Goal: Information Seeking & Learning: Learn about a topic

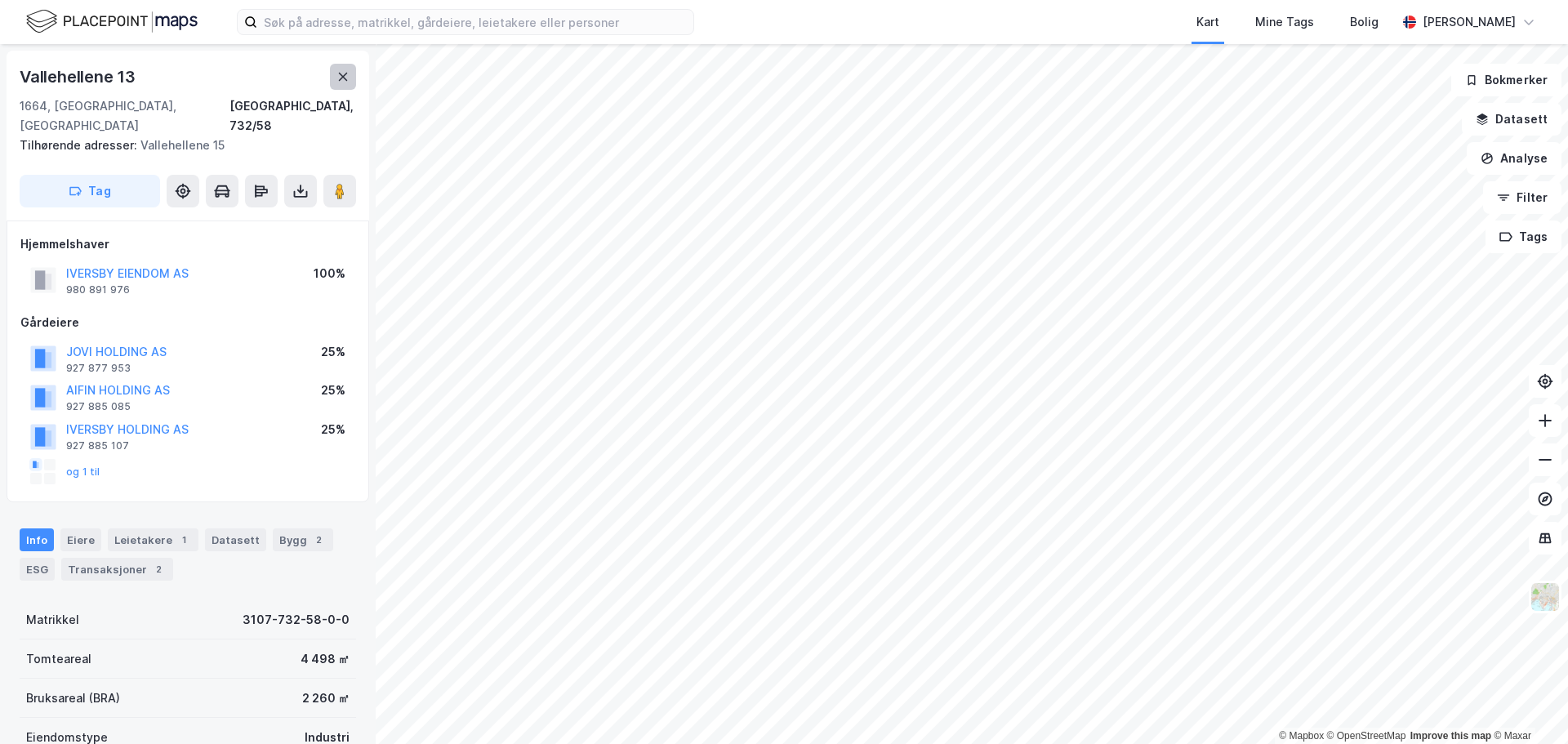
click at [338, 73] on icon at bounding box center [343, 77] width 13 height 13
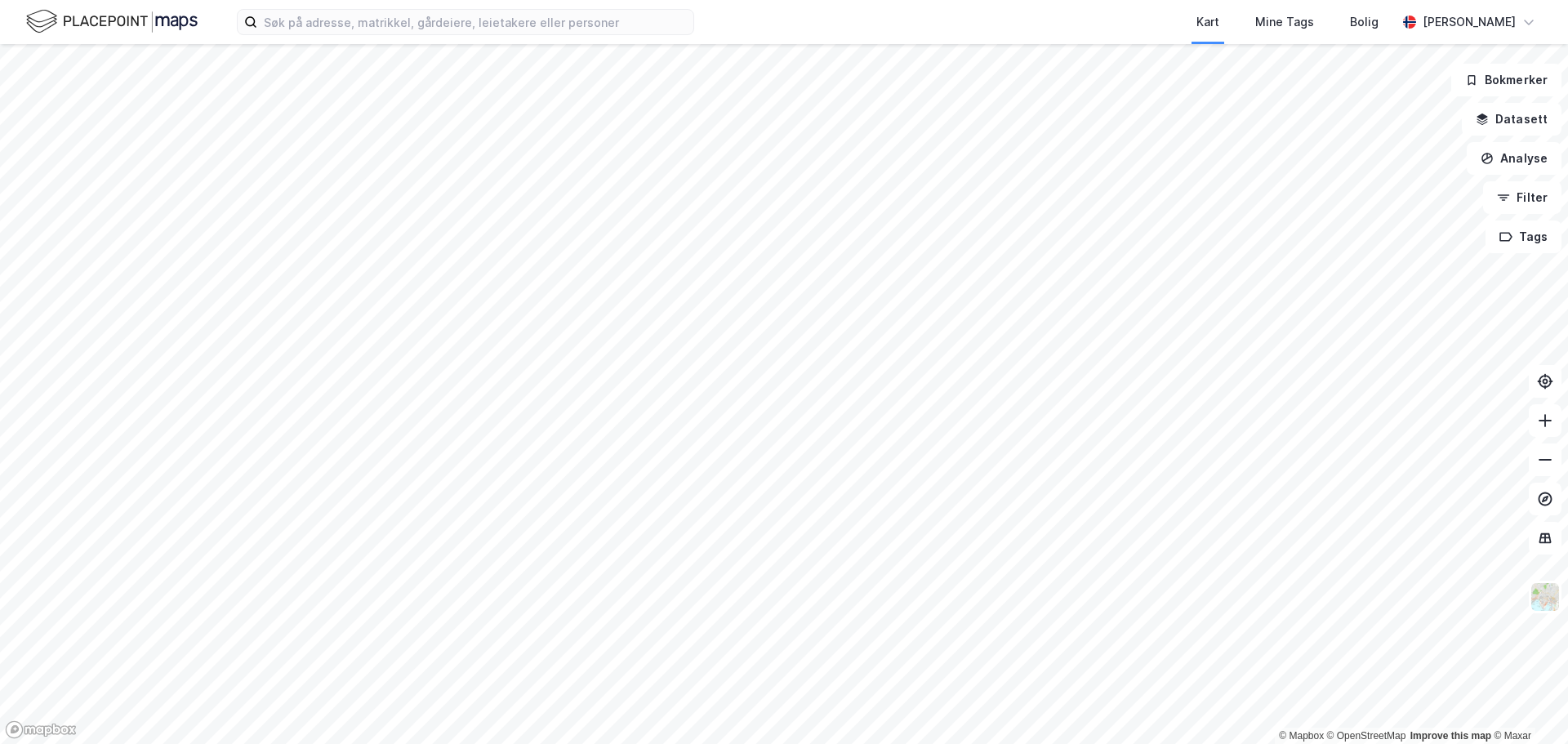
click at [1139, 743] on html "Kart Mine Tags Bolig [PERSON_NAME] © Mapbox © OpenStreetMap Improve this map © …" at bounding box center [784, 372] width 1568 height 744
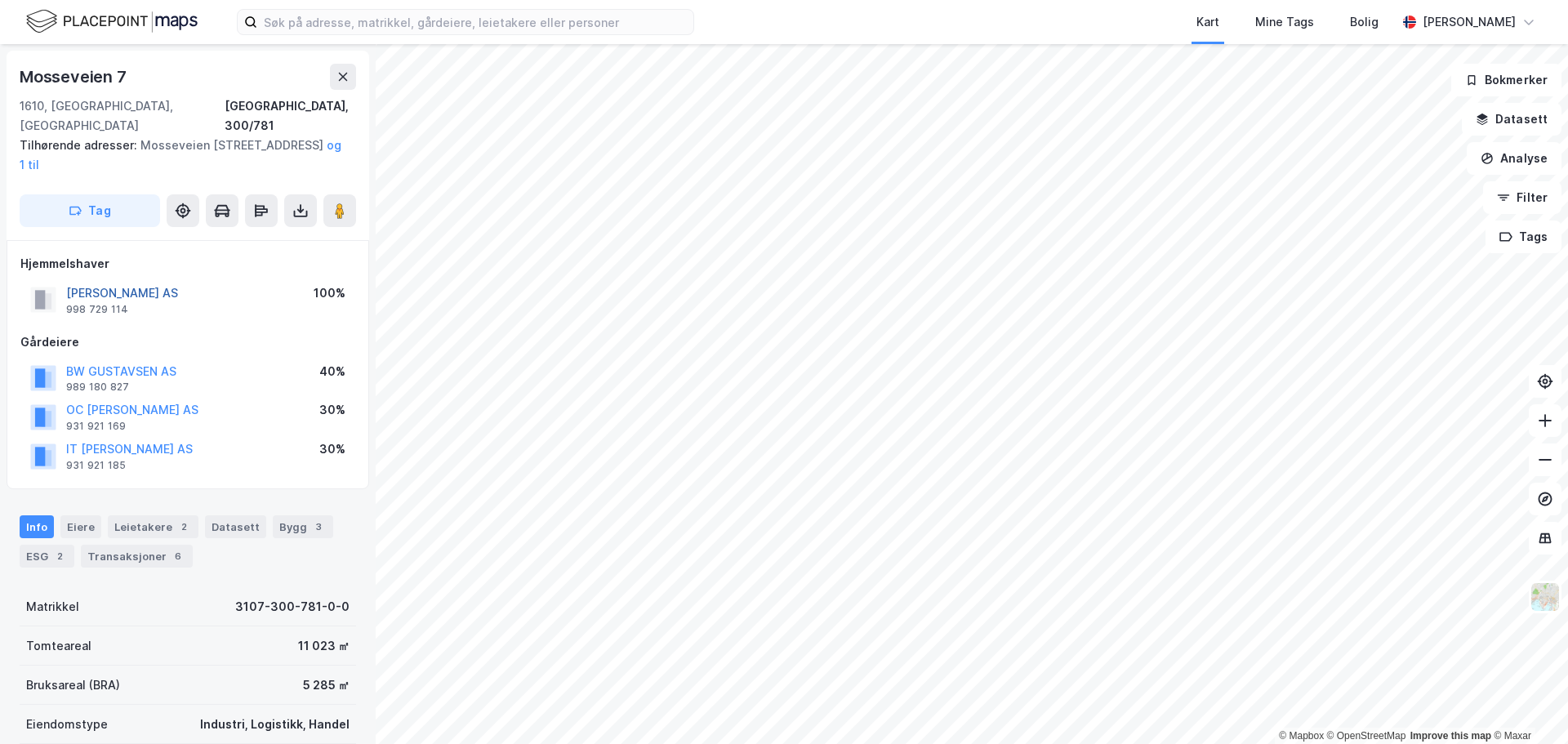
click at [0, 0] on button "[PERSON_NAME] AS" at bounding box center [0, 0] width 0 height 0
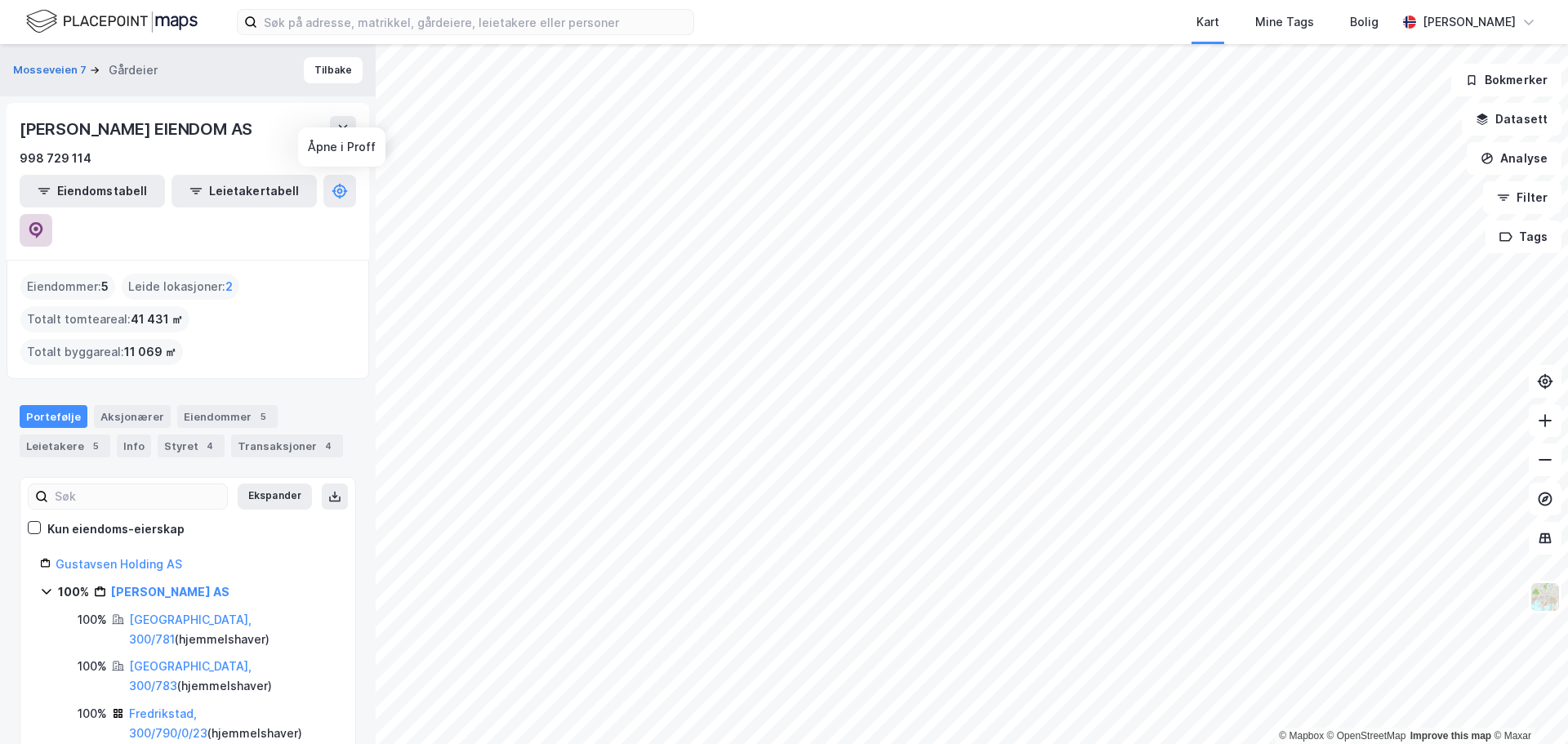
click at [44, 222] on icon at bounding box center [36, 229] width 16 height 16
click at [80, 434] on div "Leietakere 5" at bounding box center [65, 445] width 91 height 22
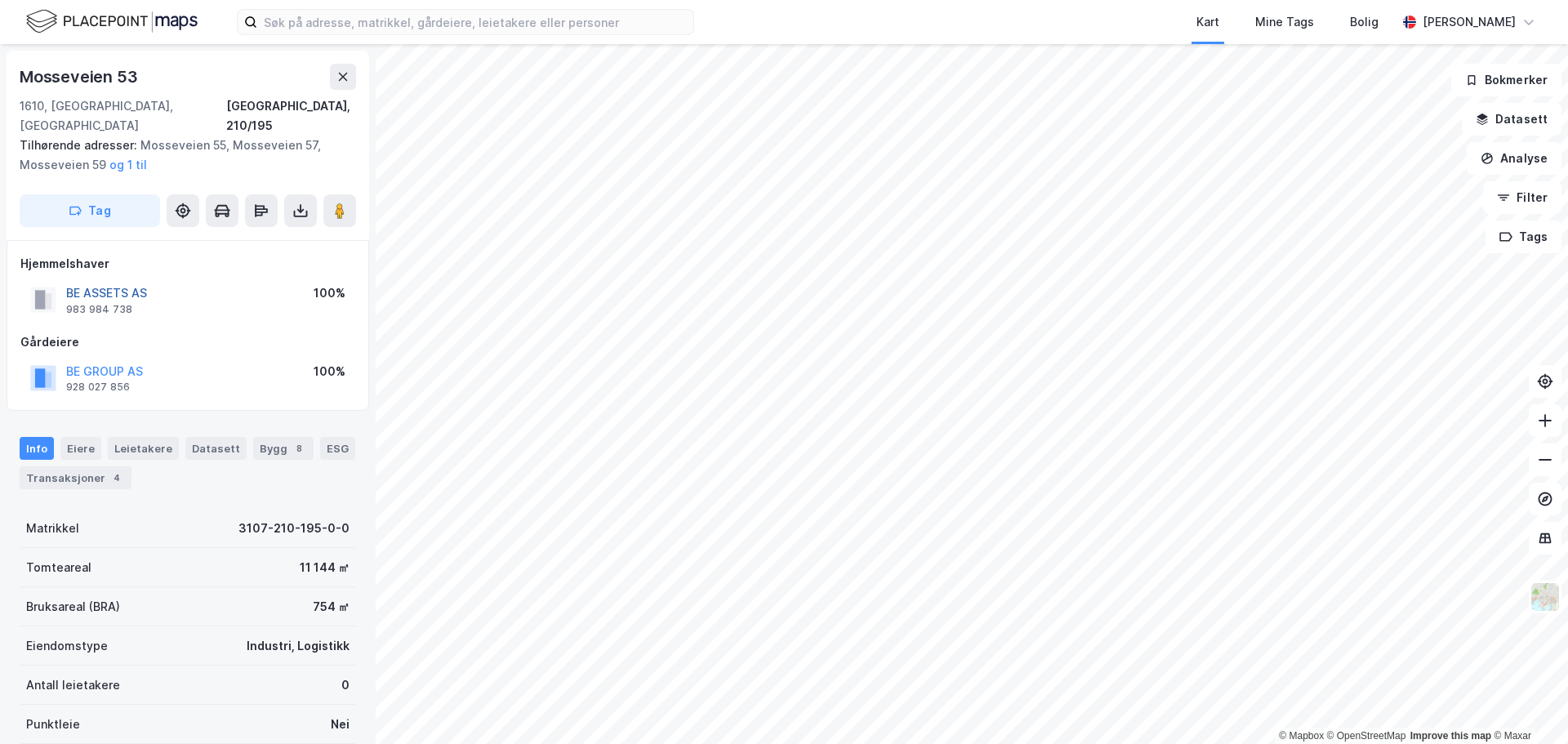
click at [0, 0] on button "BE ASSETS AS" at bounding box center [0, 0] width 0 height 0
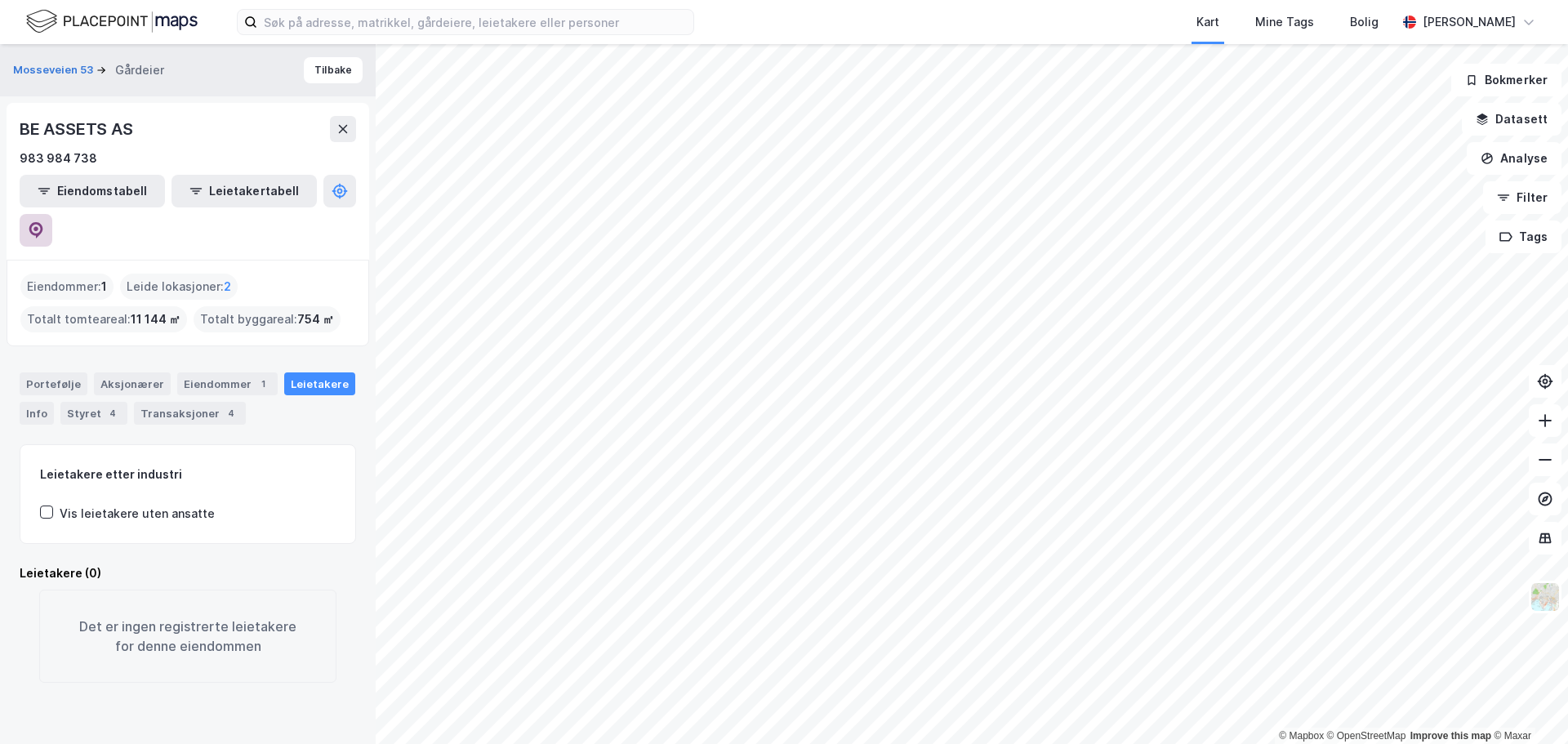
click at [52, 214] on button at bounding box center [36, 230] width 33 height 33
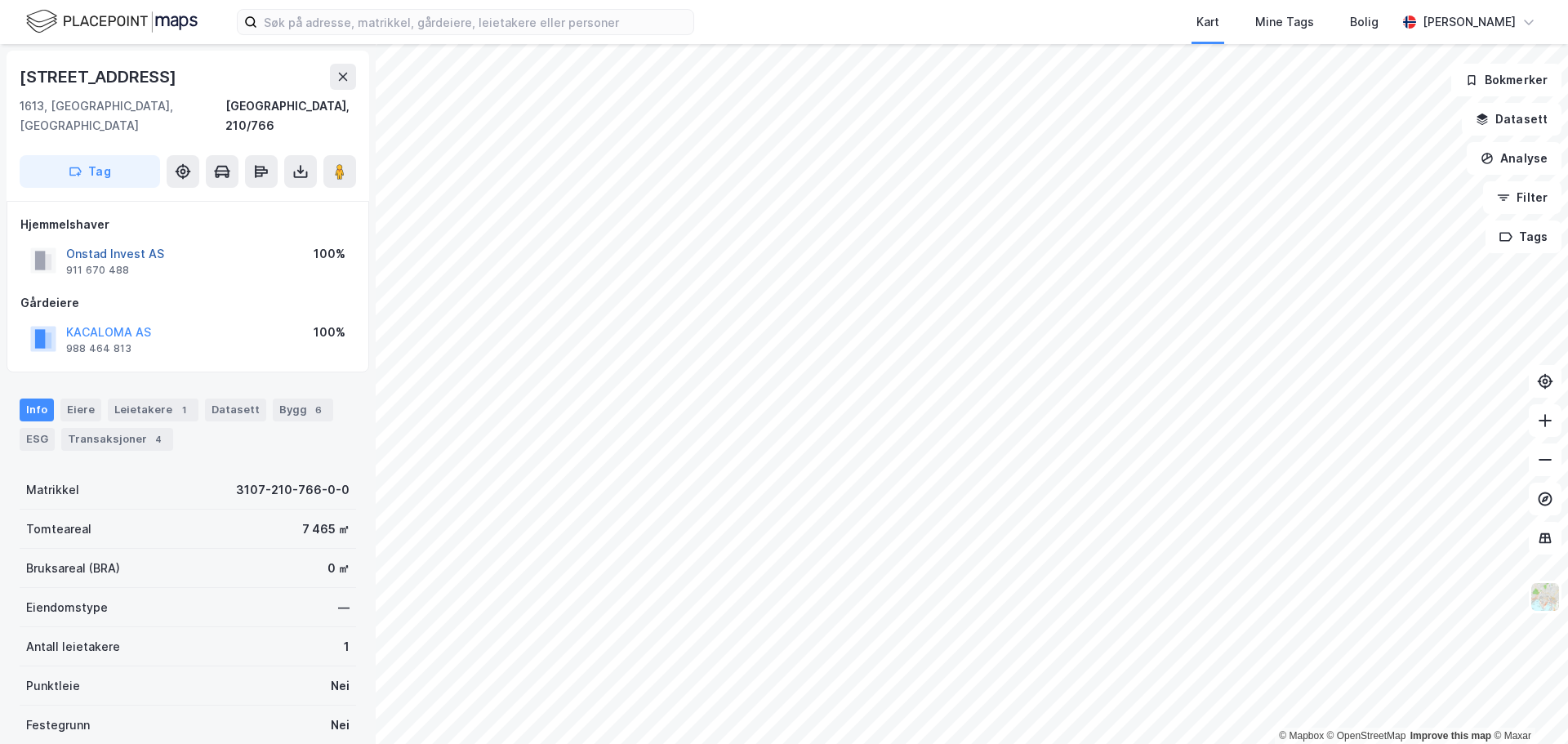
click at [0, 0] on button "Onstad Invest AS" at bounding box center [0, 0] width 0 height 0
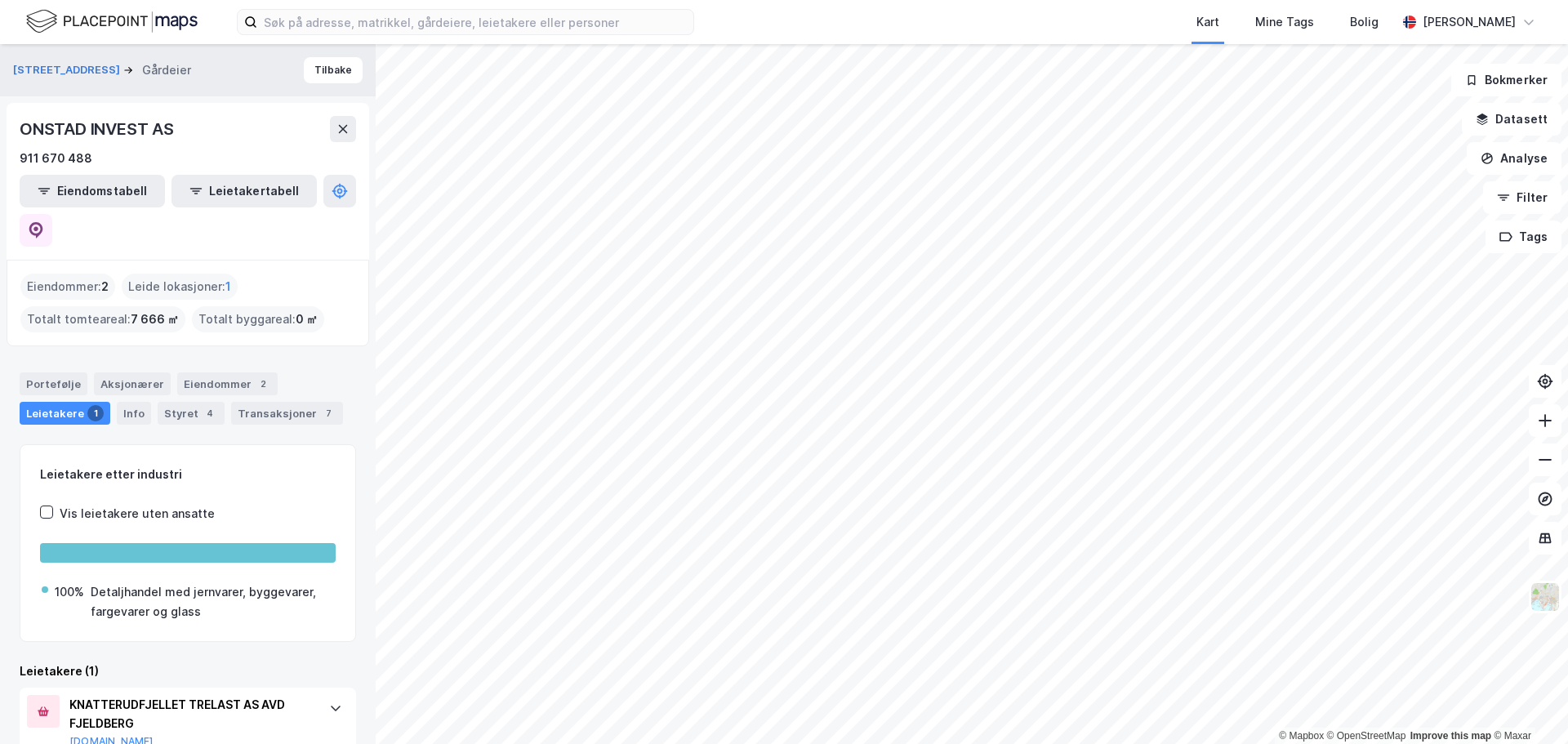
click at [72, 273] on div "Eiendommer : 2" at bounding box center [67, 286] width 94 height 26
click at [43, 222] on icon at bounding box center [36, 229] width 14 height 16
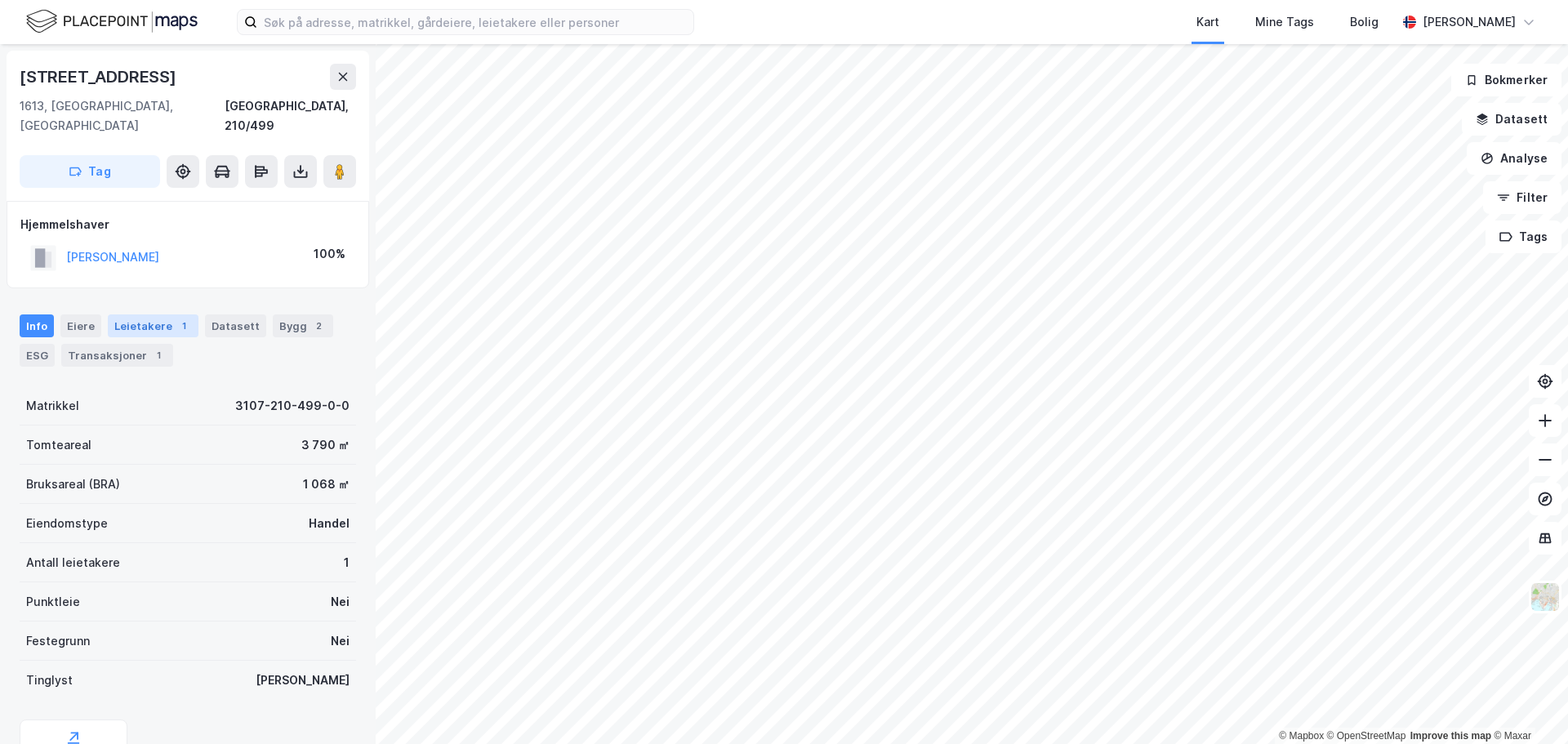
click at [130, 314] on div "Leietakere 1" at bounding box center [152, 326] width 91 height 22
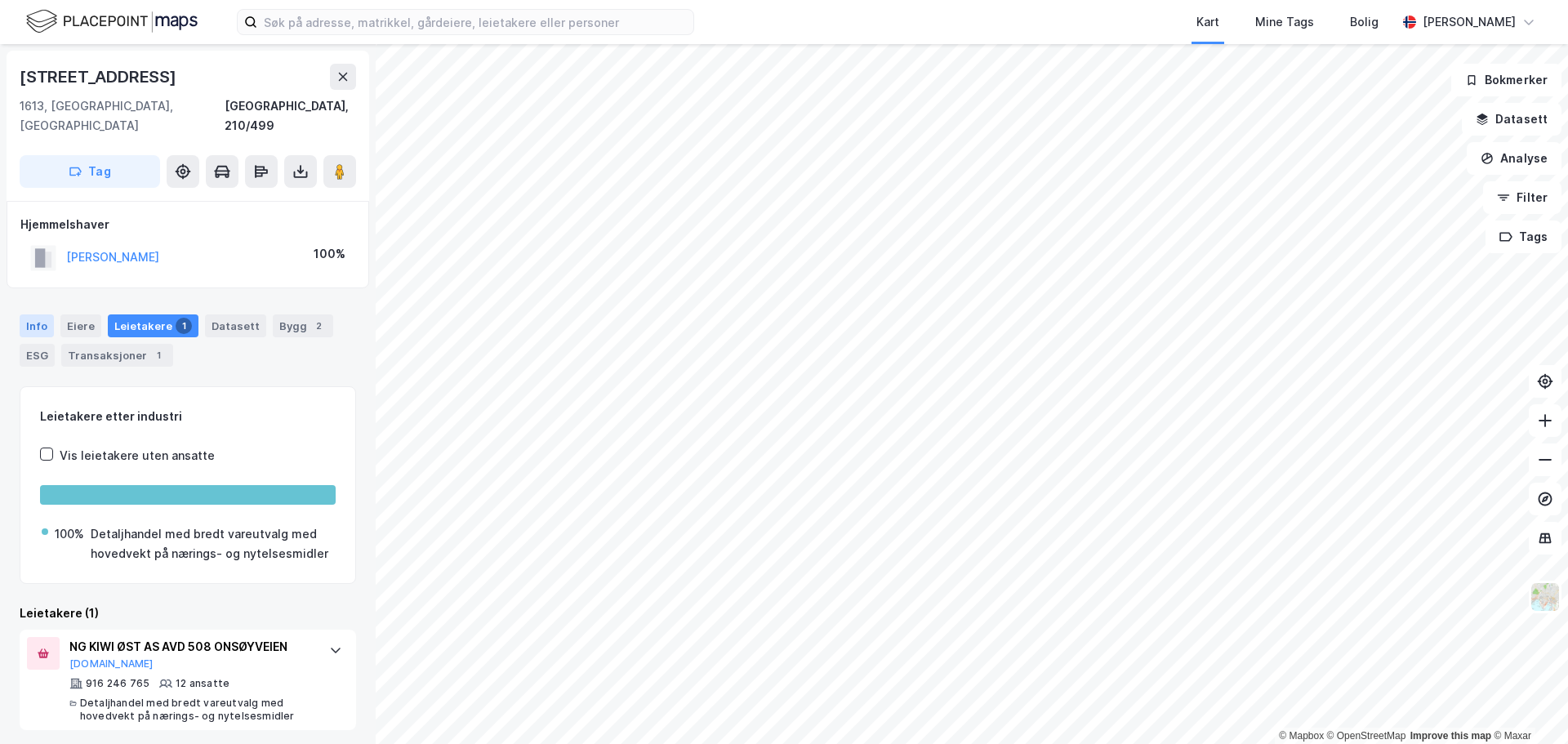
click at [39, 314] on div "Info" at bounding box center [36, 326] width 35 height 22
